Goal: Transaction & Acquisition: Purchase product/service

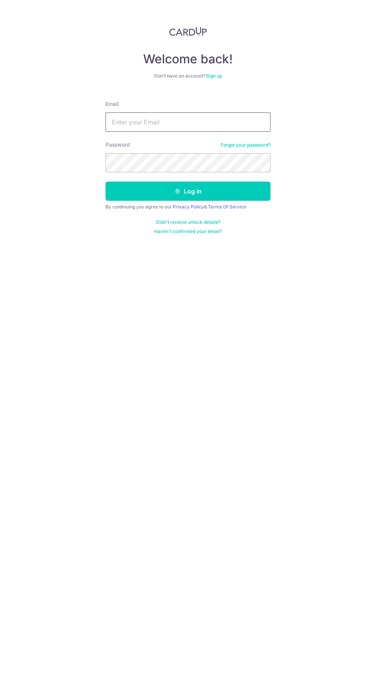
click at [228, 123] on input "Email" at bounding box center [188, 122] width 165 height 19
type input "[EMAIL_ADDRESS][DOMAIN_NAME]"
click at [106, 182] on button "Log in" at bounding box center [188, 191] width 165 height 19
click at [249, 199] on button "Log in" at bounding box center [188, 191] width 165 height 19
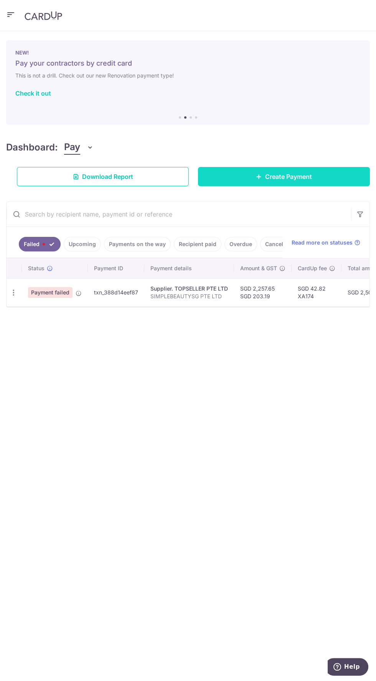
click at [332, 180] on link "Create Payment" at bounding box center [284, 176] width 172 height 19
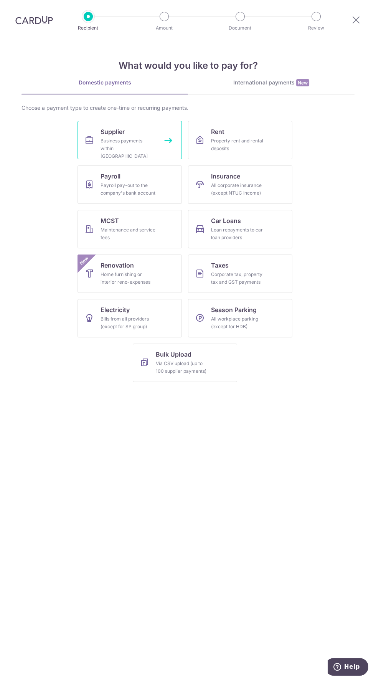
click at [146, 146] on div "Business payments within Singapore" at bounding box center [128, 148] width 55 height 23
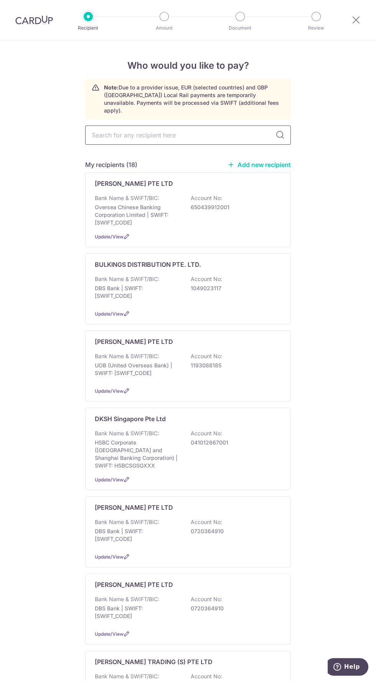
click at [228, 128] on input "text" at bounding box center [188, 135] width 206 height 19
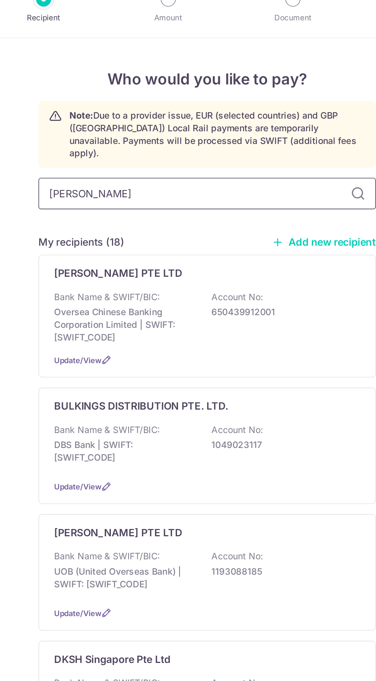
type input "fain"
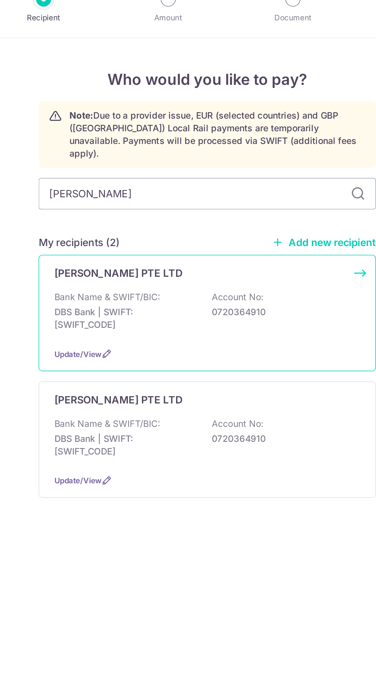
click at [157, 194] on p "Bank Name & SWIFT/BIC:" at bounding box center [127, 198] width 65 height 8
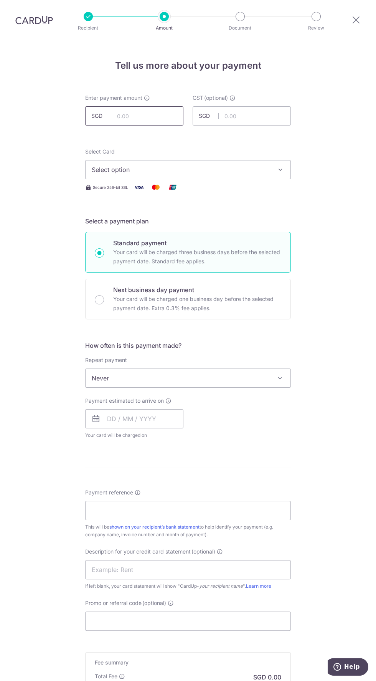
click at [157, 116] on input "text" at bounding box center [134, 115] width 98 height 19
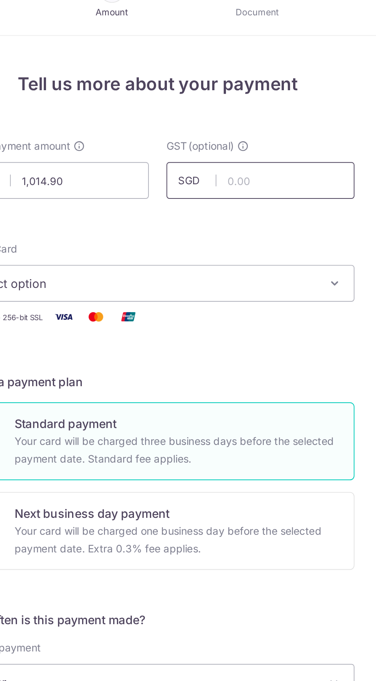
click at [263, 116] on input "text" at bounding box center [242, 115] width 98 height 19
type input "1,014.90"
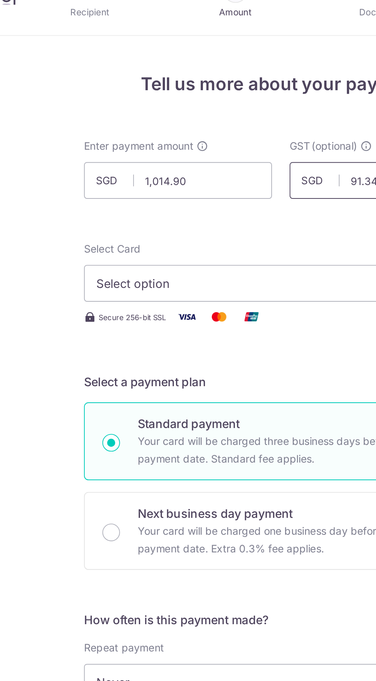
type input "91.34"
click at [210, 166] on span "Select option" at bounding box center [181, 169] width 179 height 9
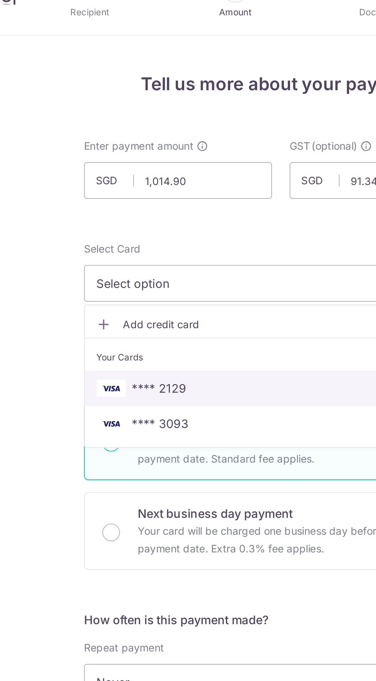
click at [160, 220] on span "**** 2129" at bounding box center [188, 224] width 193 height 9
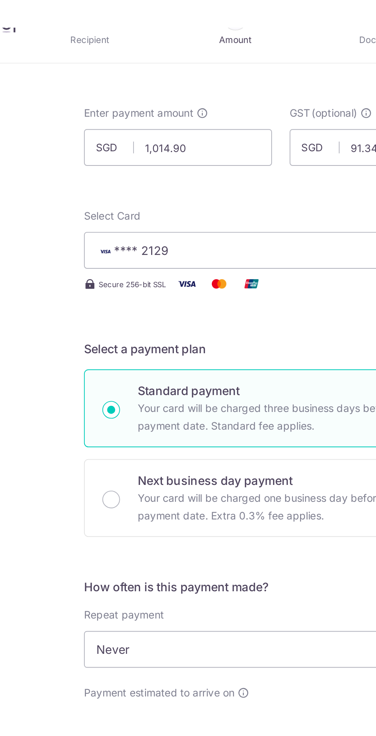
scroll to position [52, 0]
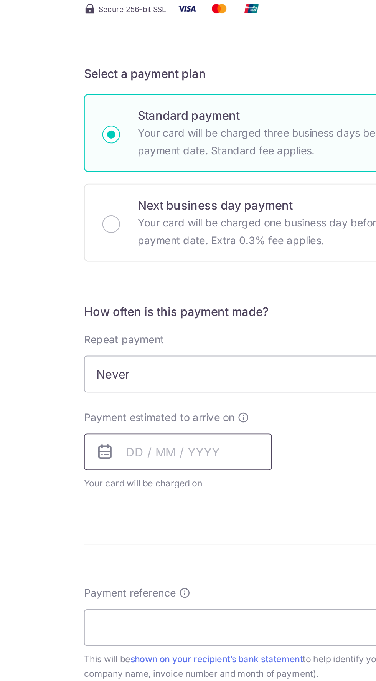
click at [164, 367] on input "text" at bounding box center [134, 366] width 98 height 19
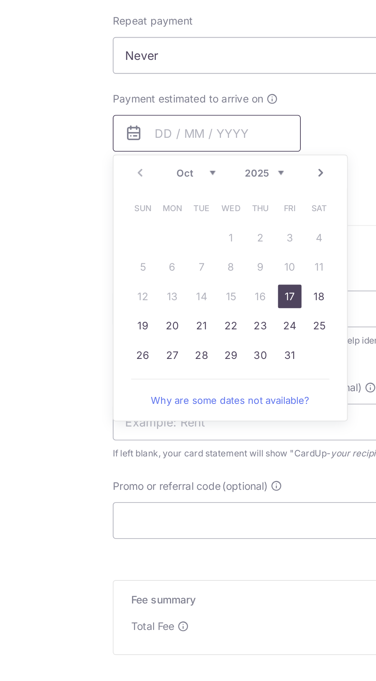
scroll to position [52, 0]
click at [179, 454] on link "17" at bounding box center [178, 452] width 12 height 12
type input "[DATE]"
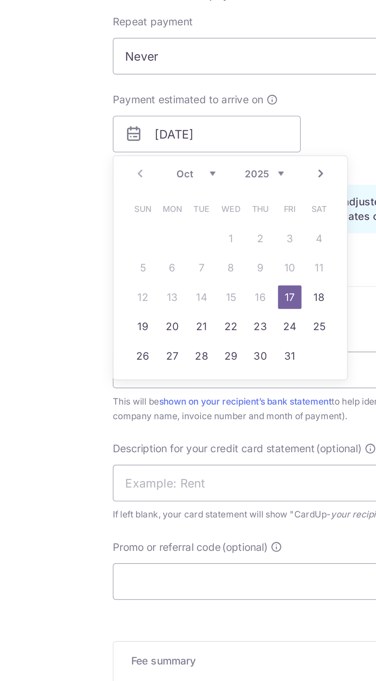
click at [177, 452] on link "17" at bounding box center [178, 452] width 12 height 12
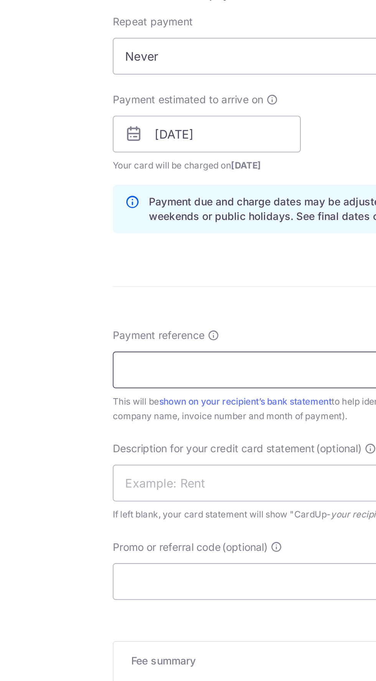
click at [177, 486] on input "Payment reference" at bounding box center [188, 490] width 206 height 19
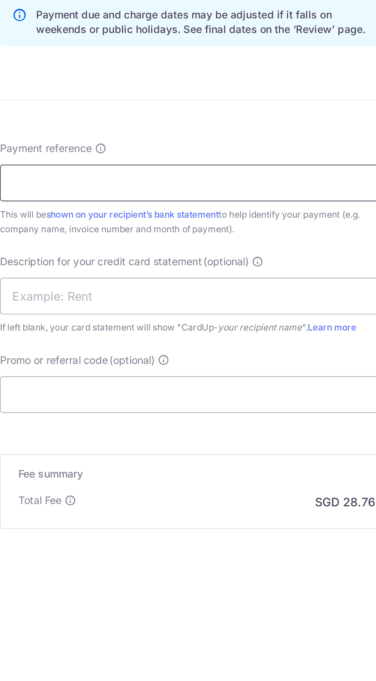
type input "SIMPLEBEAUTYSG PTE LTD"
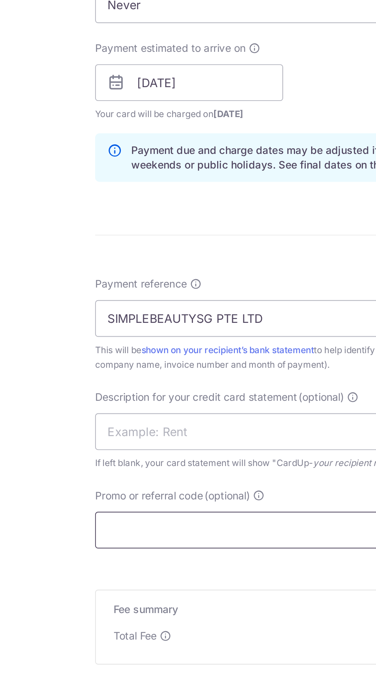
click at [154, 599] on input "Promo or referral code (optional)" at bounding box center [188, 600] width 206 height 19
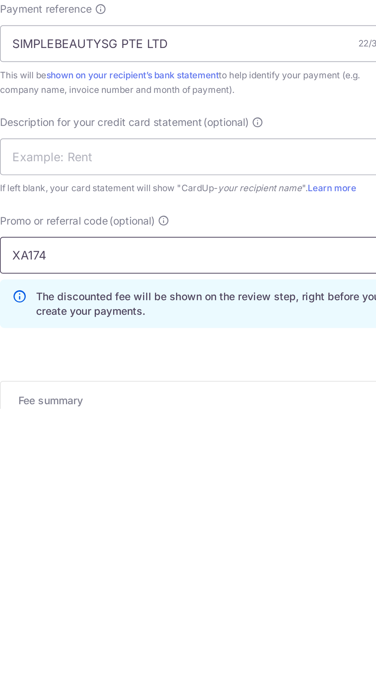
type input "XA174"
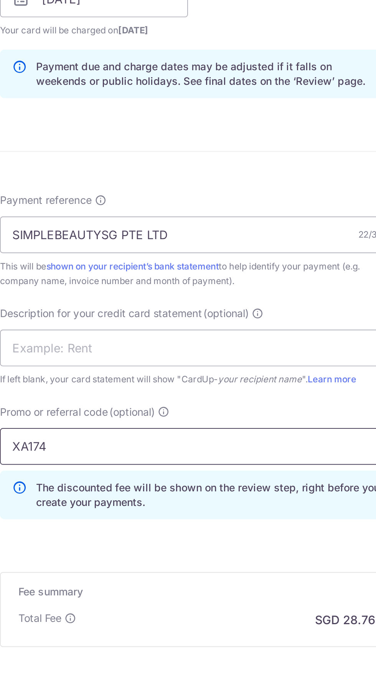
scroll to position [118, 0]
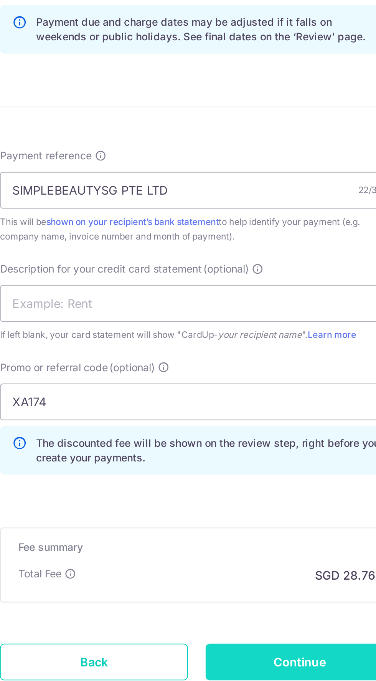
click at [246, 664] on input "Continue" at bounding box center [242, 670] width 98 height 19
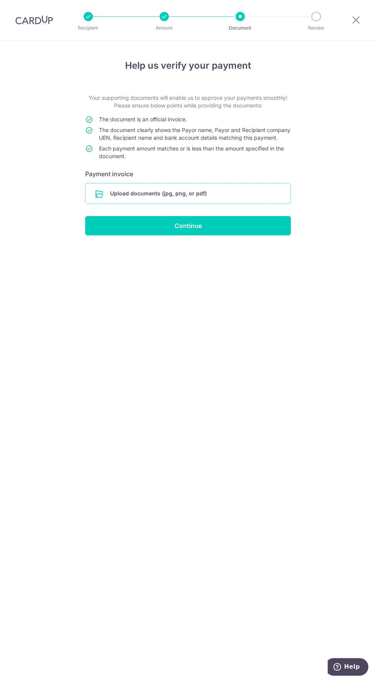
click at [257, 201] on input "file" at bounding box center [188, 194] width 205 height 20
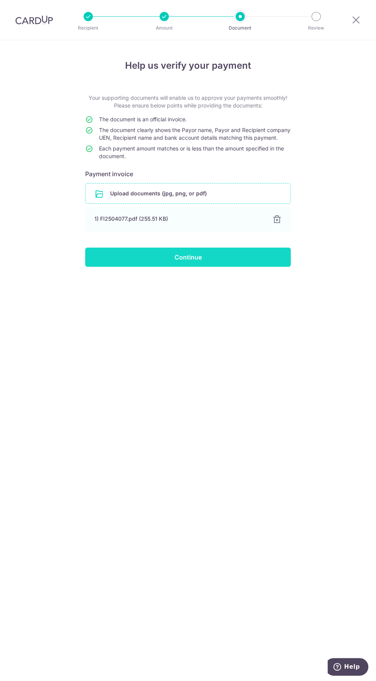
click at [267, 267] on input "Continue" at bounding box center [188, 257] width 206 height 19
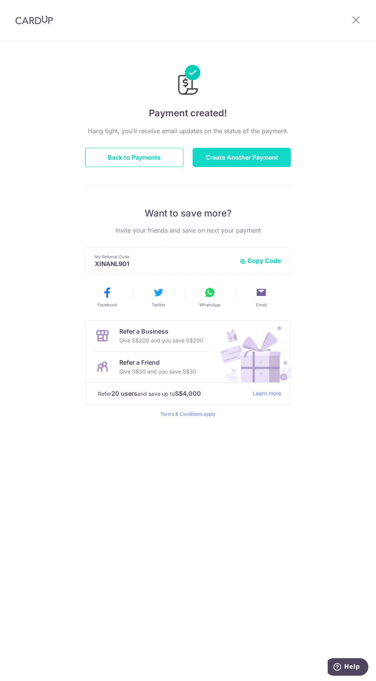
click at [289, 161] on button "Create Another Payment" at bounding box center [242, 157] width 98 height 19
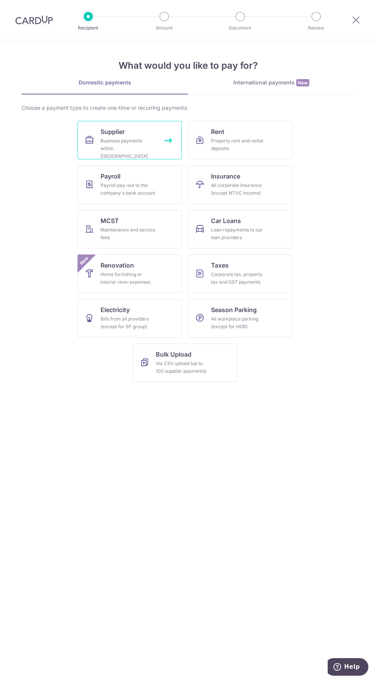
click at [130, 156] on link "Supplier Business payments within [GEOGRAPHIC_DATA]" at bounding box center [130, 140] width 104 height 38
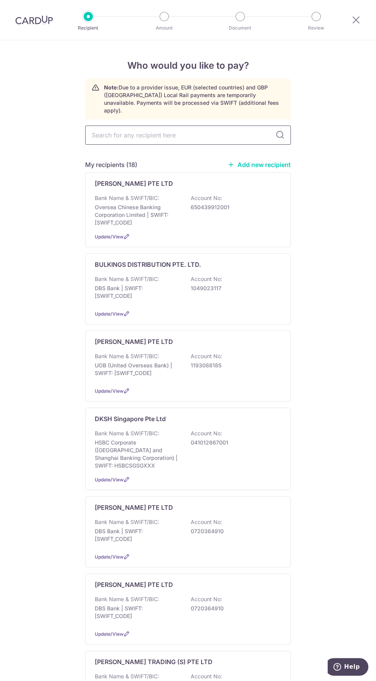
click at [221, 127] on input "text" at bounding box center [188, 135] width 206 height 19
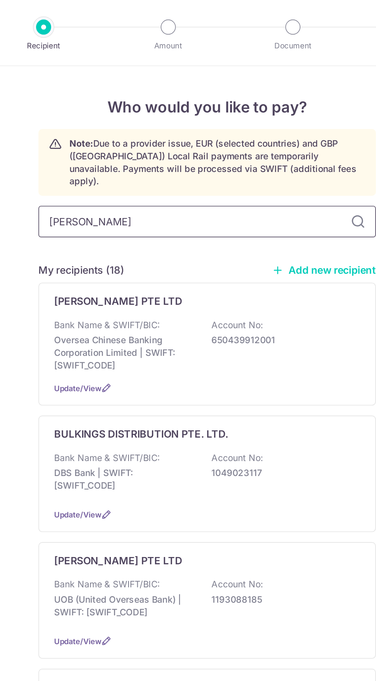
type input "fain"
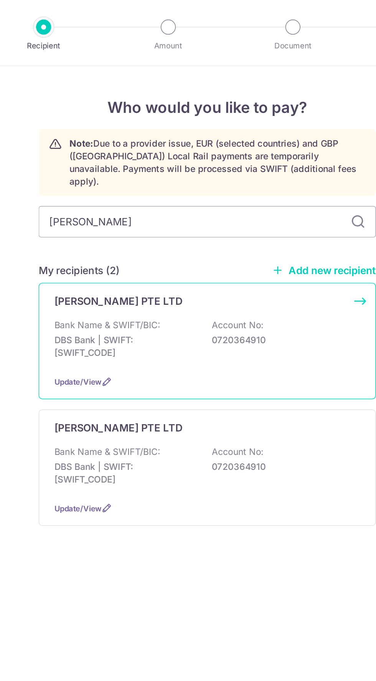
click at [193, 195] on div "Bank Name & SWIFT/BIC: DBS Bank | SWIFT: DBSSSGSGXXX Account No: 0720364910" at bounding box center [188, 208] width 187 height 28
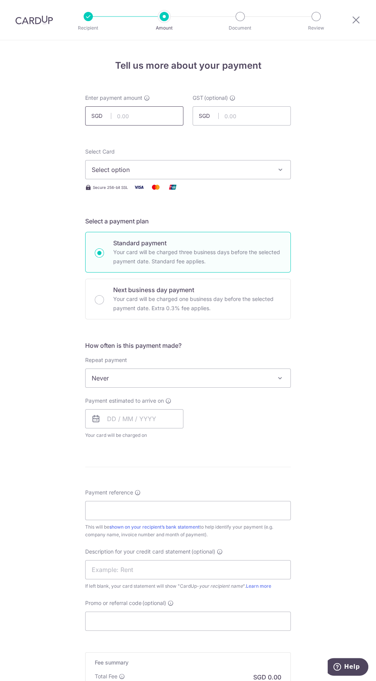
click at [154, 117] on input "text" at bounding box center [134, 115] width 98 height 19
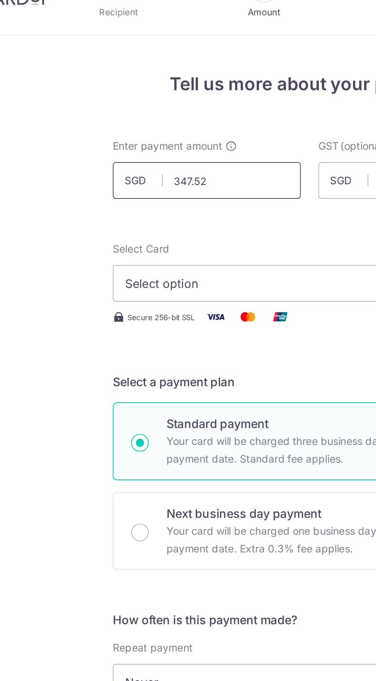
type input "347.52"
click at [209, 112] on span "SGD" at bounding box center [209, 116] width 20 height 8
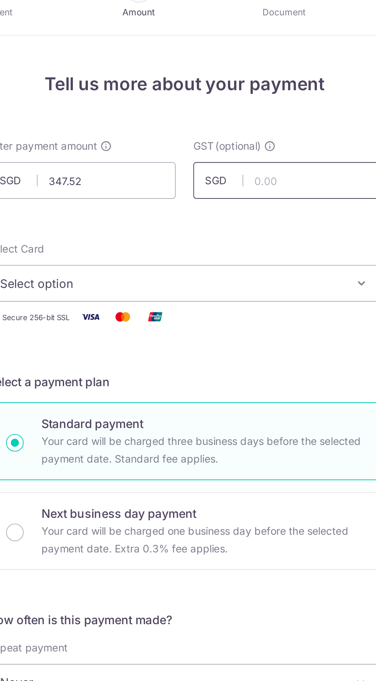
click at [247, 116] on input "text" at bounding box center [242, 115] width 98 height 19
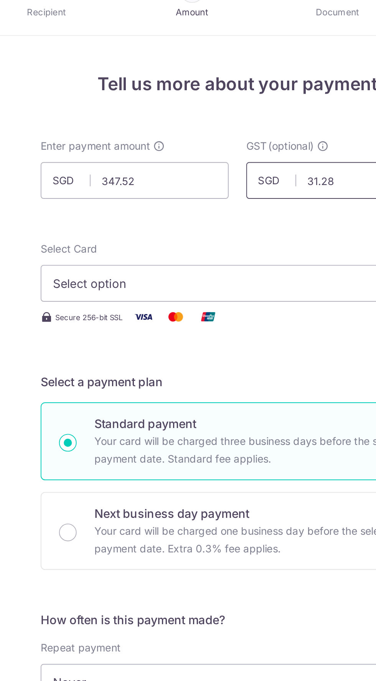
type input "31.28"
click at [213, 169] on span "Select option" at bounding box center [181, 169] width 179 height 9
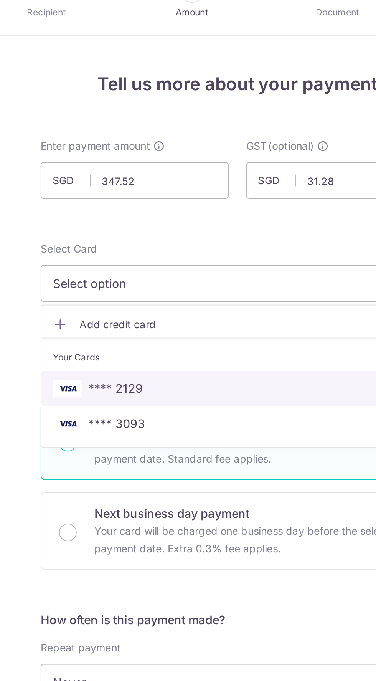
click at [169, 222] on span "**** 2129" at bounding box center [188, 224] width 193 height 9
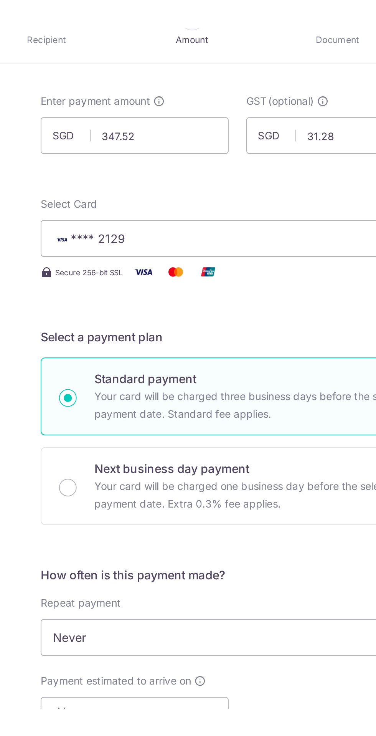
scroll to position [52, 0]
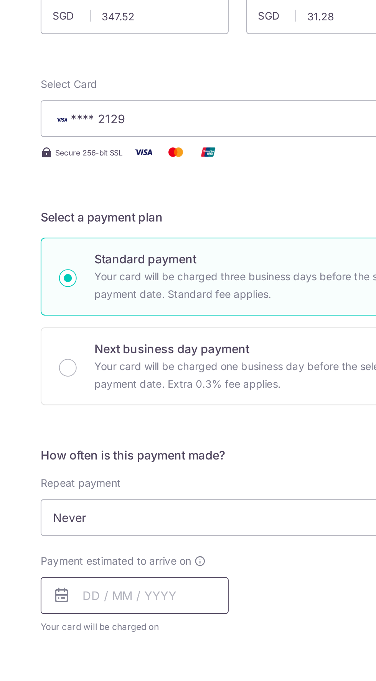
click at [170, 365] on input "text" at bounding box center [134, 366] width 98 height 19
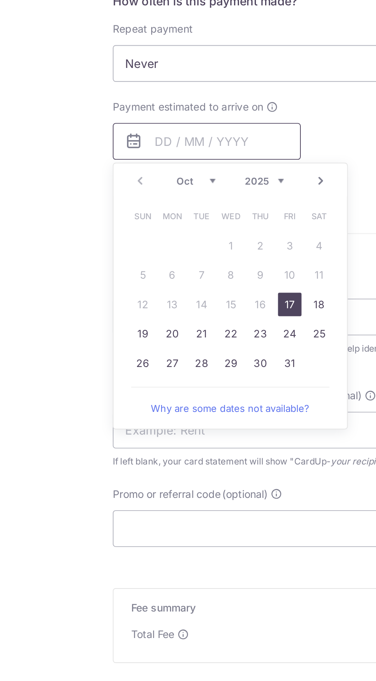
scroll to position [50, 0]
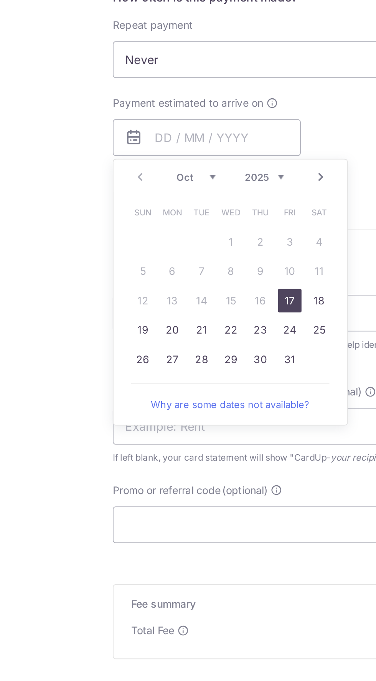
click at [179, 456] on link "17" at bounding box center [178, 454] width 12 height 12
type input "[DATE]"
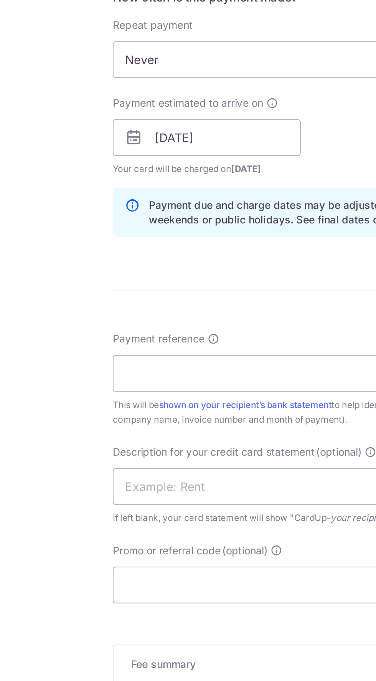
scroll to position [83, 0]
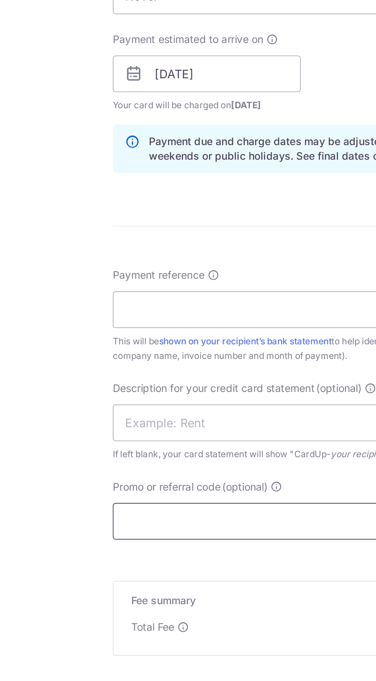
click at [150, 571] on input "Promo or referral code (optional)" at bounding box center [188, 569] width 206 height 19
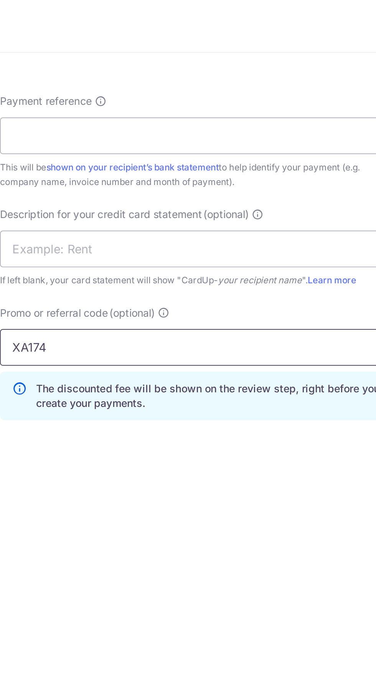
scroll to position [8, 0]
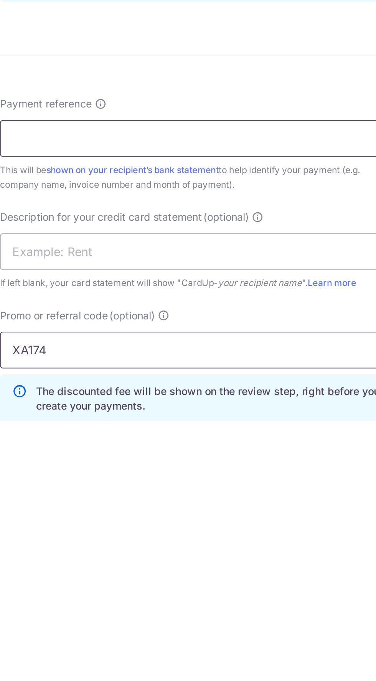
type input "XA174"
click at [223, 530] on input "Payment reference" at bounding box center [188, 533] width 206 height 19
type input "SIMPLEBEAUTYSG PTE LTD"
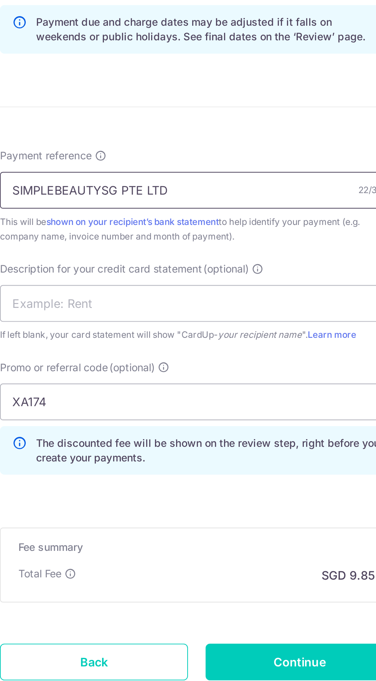
scroll to position [0, 0]
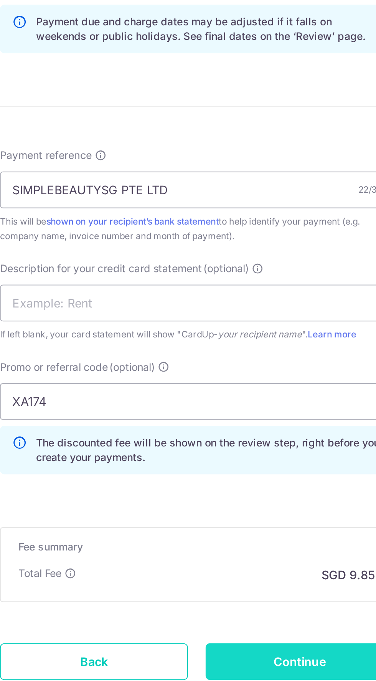
click at [245, 662] on input "Continue" at bounding box center [242, 670] width 98 height 19
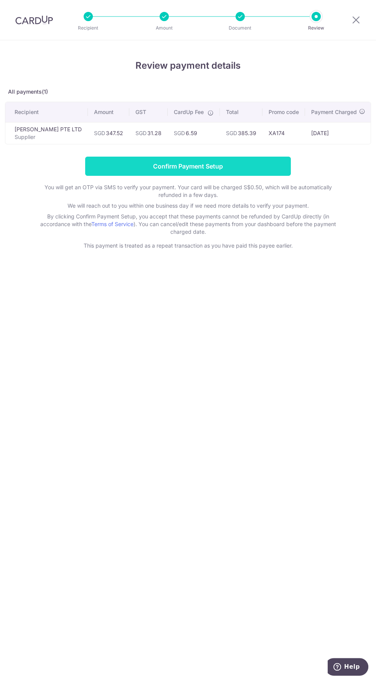
click at [234, 170] on input "Confirm Payment Setup" at bounding box center [188, 166] width 206 height 19
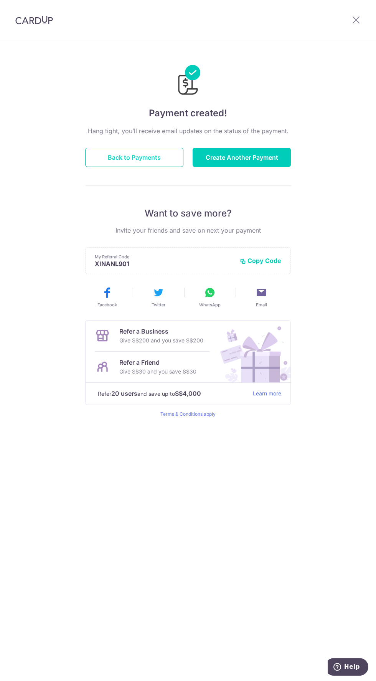
click at [160, 153] on button "Back to Payments" at bounding box center [134, 157] width 98 height 19
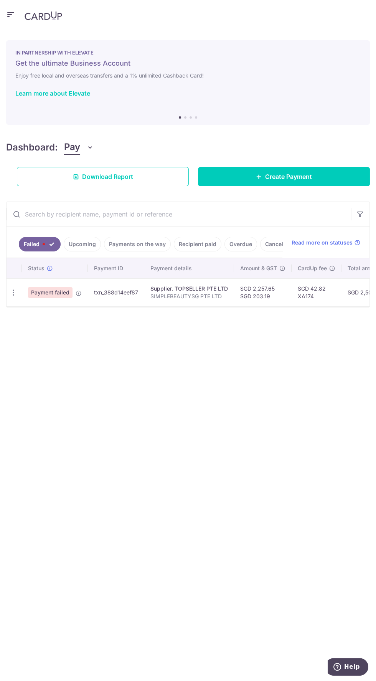
click at [92, 249] on link "Upcoming" at bounding box center [82, 244] width 37 height 15
